Goal: Transaction & Acquisition: Book appointment/travel/reservation

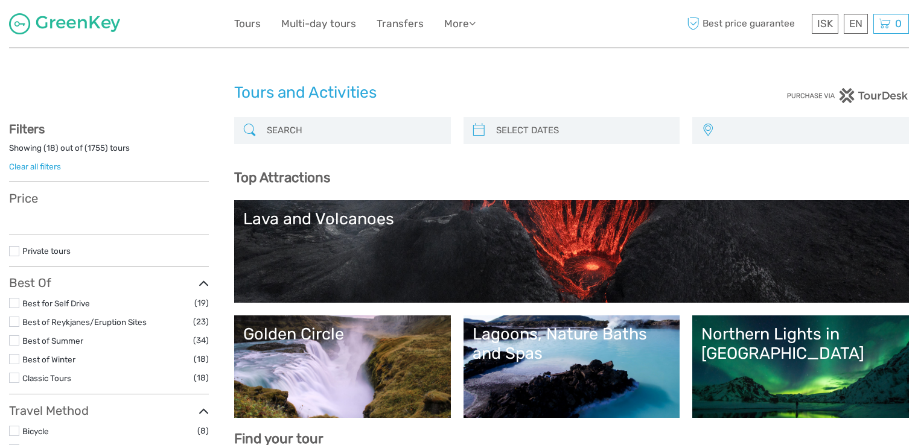
select select
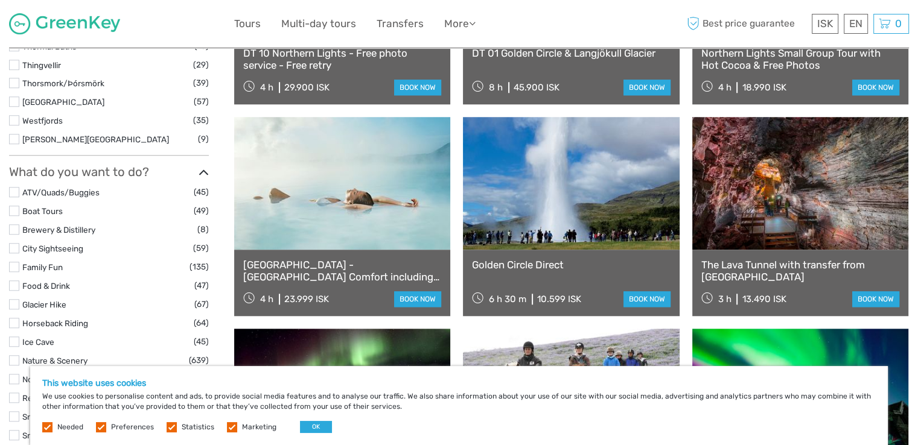
scroll to position [1074, 0]
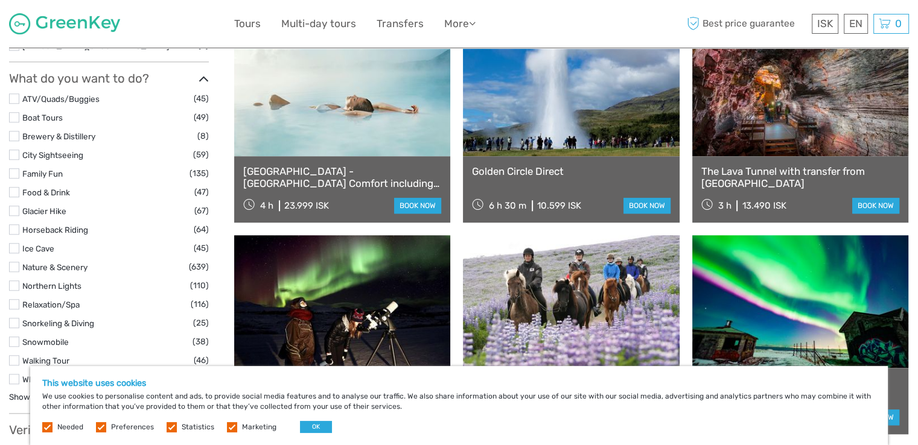
click at [564, 109] on link at bounding box center [571, 90] width 216 height 133
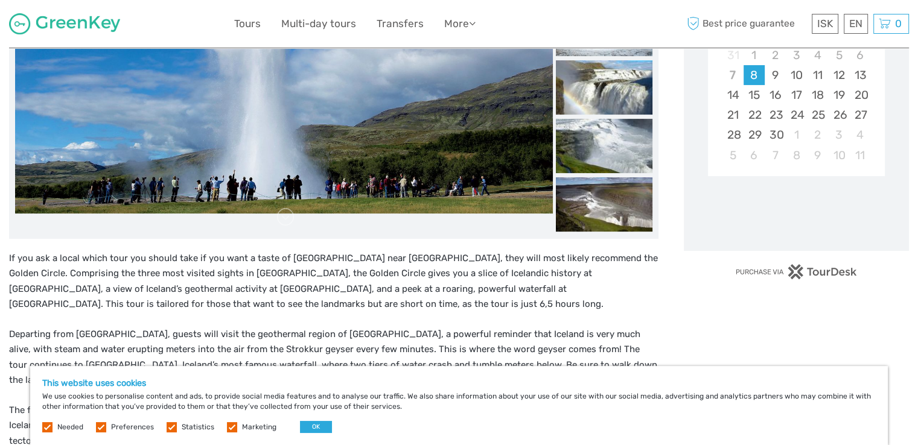
scroll to position [270, 0]
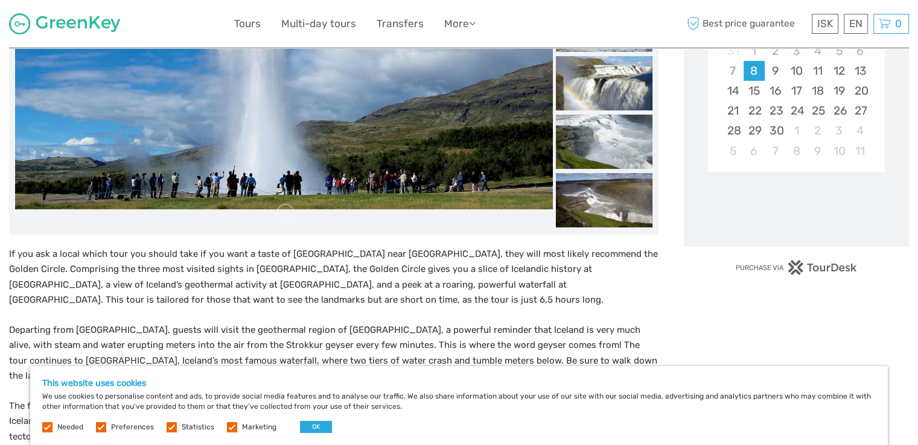
click at [317, 421] on div "This website uses cookies We use cookies to personalise content and ads, to pro…" at bounding box center [459, 405] width 858 height 79
click at [311, 427] on button "OK" at bounding box center [316, 427] width 32 height 12
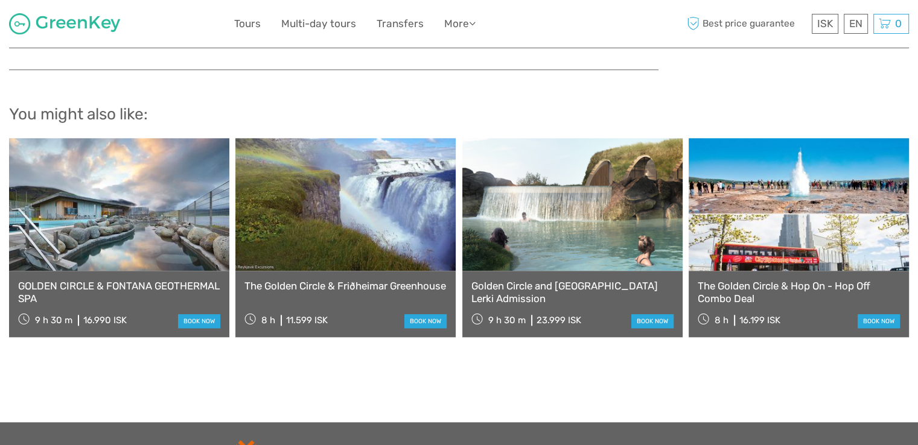
scroll to position [1250, 0]
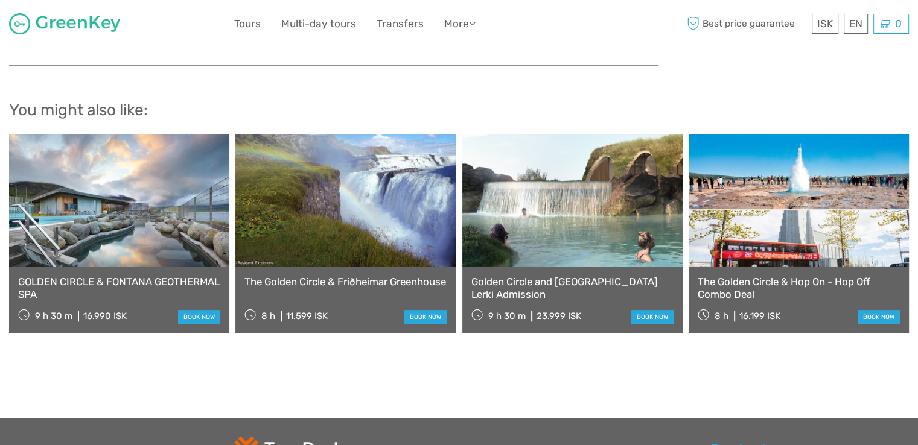
click at [796, 208] on link at bounding box center [799, 200] width 220 height 133
